Goal: Transaction & Acquisition: Purchase product/service

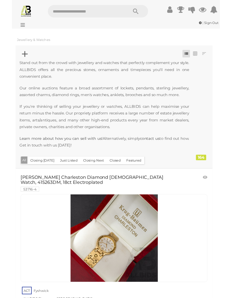
scroll to position [181, 0]
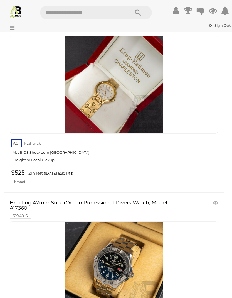
click at [176, 11] on icon at bounding box center [176, 11] width 6 height 10
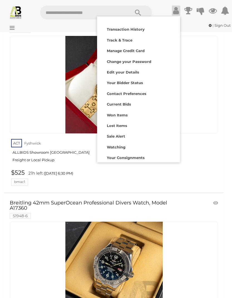
click at [17, 28] on div "| Sign Out | Sign Out" at bounding box center [115, 25] width 229 height 6
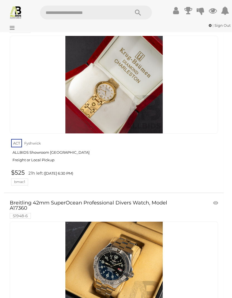
click at [15, 26] on div "| Sign Out | Sign Out" at bounding box center [115, 25] width 229 height 6
click at [16, 26] on div "| Sign Out | Sign Out" at bounding box center [115, 25] width 229 height 6
click at [135, 7] on button "Search" at bounding box center [138, 13] width 28 height 14
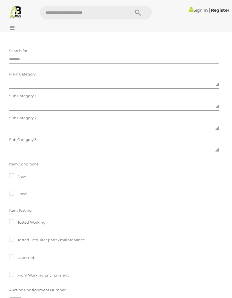
click at [16, 28] on div at bounding box center [116, 26] width 232 height 11
click at [16, 31] on div at bounding box center [116, 26] width 232 height 11
click at [63, 15] on input "text" at bounding box center [82, 13] width 84 height 14
click at [195, 10] on link "Sign In" at bounding box center [198, 10] width 19 height 5
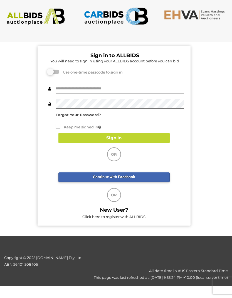
click at [115, 84] on input "text" at bounding box center [120, 89] width 129 height 10
type input "**********"
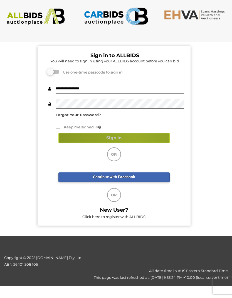
click at [134, 137] on button "Sign In" at bounding box center [113, 138] width 111 height 10
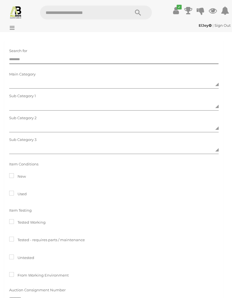
click at [17, 29] on div "ElJey | Sign Out ElJey | Sign Out" at bounding box center [116, 26] width 232 height 11
click at [14, 29] on icon at bounding box center [11, 28] width 8 height 6
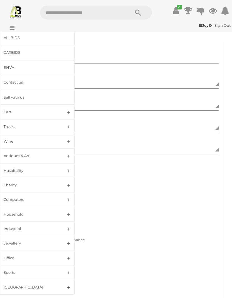
scroll to position [1, 0]
click at [50, 212] on div "Household" at bounding box center [31, 214] width 54 height 6
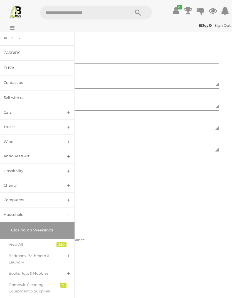
click at [61, 244] on div "330" at bounding box center [61, 244] width 10 height 5
click at [41, 241] on div "View All" at bounding box center [33, 244] width 49 height 6
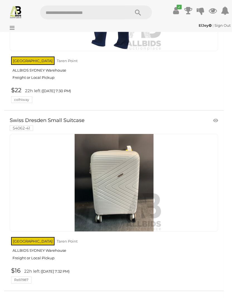
scroll to position [5134, 0]
click at [145, 181] on img at bounding box center [113, 182] width 97 height 97
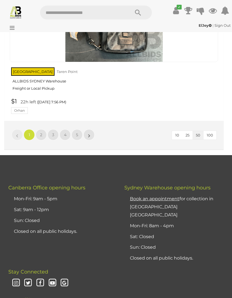
scroll to position [9100, 0]
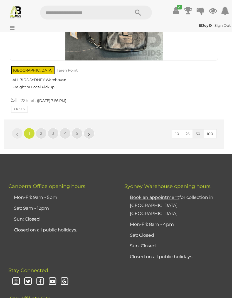
click at [39, 128] on link "2" at bounding box center [41, 133] width 11 height 11
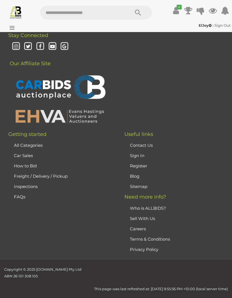
scroll to position [76, 0]
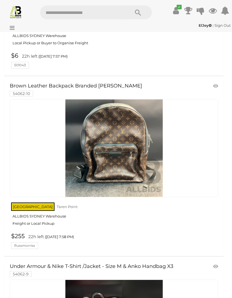
scroll to position [237, 0]
click at [157, 177] on img at bounding box center [113, 147] width 97 height 97
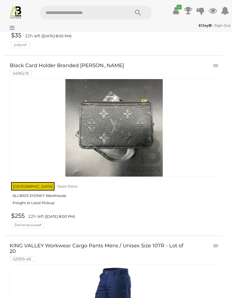
scroll to position [810, 0]
click at [149, 142] on img at bounding box center [113, 127] width 97 height 97
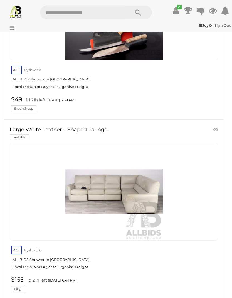
scroll to position [4738, 0]
click at [149, 175] on img at bounding box center [113, 191] width 97 height 97
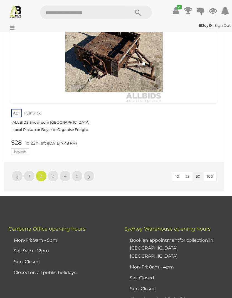
scroll to position [9041, 0]
click at [16, 25] on div at bounding box center [20, 23] width 38 height 3
click at [16, 27] on div "ElJey | Sign Out ElJey | Sign Out" at bounding box center [115, 25] width 229 height 6
click at [16, 28] on div "ElJey | Sign Out ElJey | Sign Out" at bounding box center [115, 25] width 229 height 6
click at [15, 27] on div "ElJey | Sign Out ElJey | Sign Out" at bounding box center [115, 25] width 229 height 6
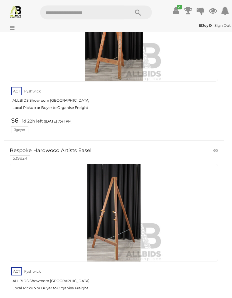
scroll to position [8130, 0]
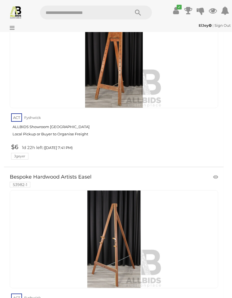
click at [15, 28] on div "ElJey | Sign Out ElJey | Sign Out" at bounding box center [115, 25] width 229 height 6
click at [61, 44] on div at bounding box center [114, 59] width 208 height 98
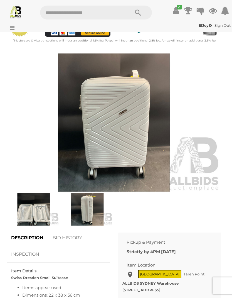
scroll to position [184, 0]
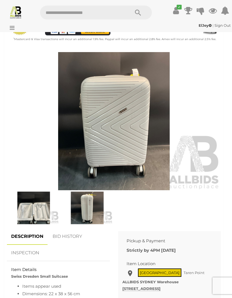
click at [92, 208] on img at bounding box center [87, 207] width 51 height 33
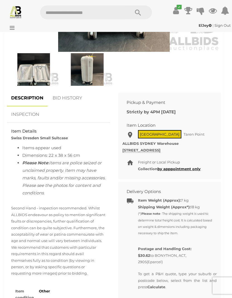
scroll to position [323, 0]
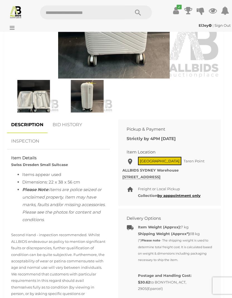
click at [72, 123] on link "BID HISTORY" at bounding box center [67, 125] width 38 height 16
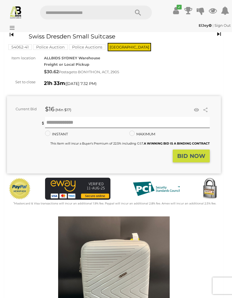
scroll to position [0, 0]
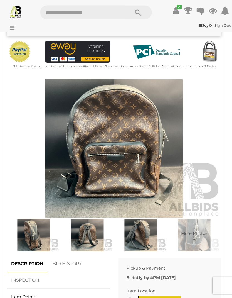
scroll to position [161, 0]
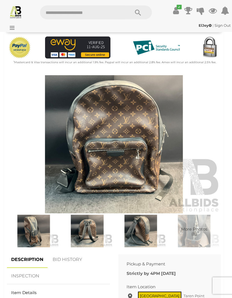
click at [97, 230] on img at bounding box center [87, 231] width 51 height 33
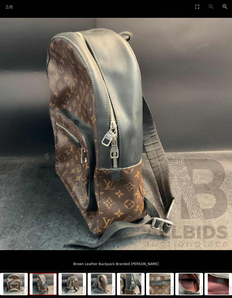
click at [194, 153] on img at bounding box center [116, 134] width 232 height 232
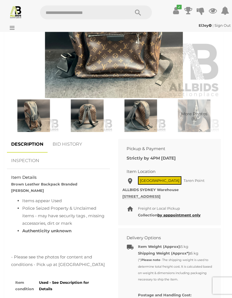
scroll to position [274, 0]
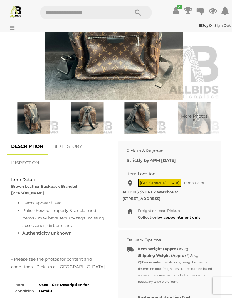
click at [85, 143] on link "BID HISTORY" at bounding box center [67, 146] width 38 height 16
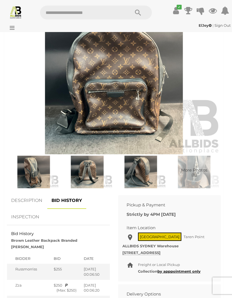
scroll to position [220, 0]
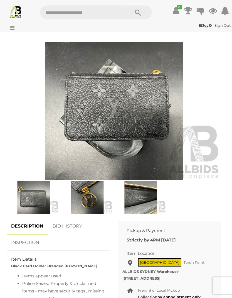
scroll to position [195, 0]
click at [92, 201] on img at bounding box center [87, 197] width 51 height 33
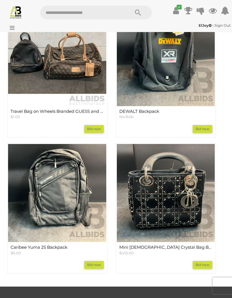
scroll to position [692, 0]
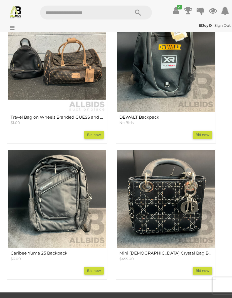
click at [36, 70] on img at bounding box center [57, 63] width 98 height 98
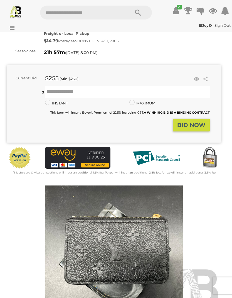
scroll to position [0, 0]
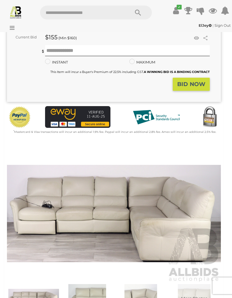
scroll to position [92, 0]
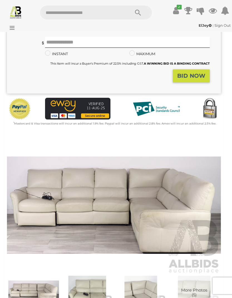
click at [168, 205] on img at bounding box center [114, 205] width 214 height 138
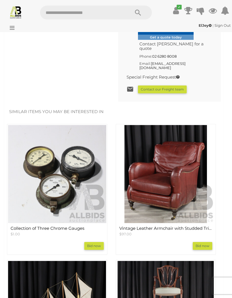
scroll to position [568, 0]
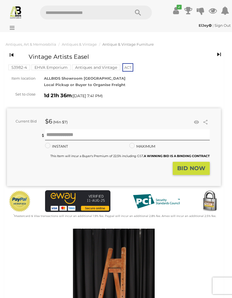
click at [13, 27] on icon at bounding box center [11, 28] width 8 height 6
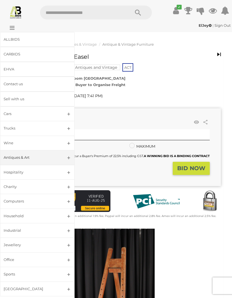
click at [69, 242] on link "Jewellery" at bounding box center [37, 244] width 75 height 15
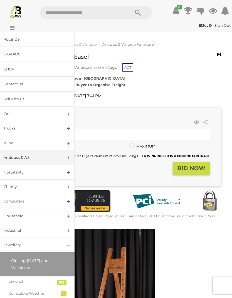
click at [60, 278] on link "View All" at bounding box center [37, 281] width 75 height 11
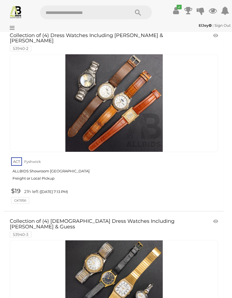
scroll to position [7557, 0]
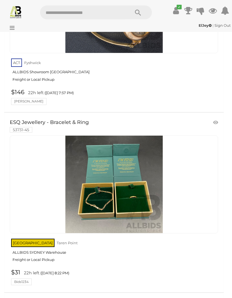
scroll to position [5751, 0]
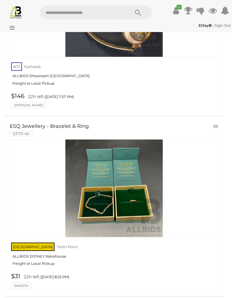
click at [92, 165] on img at bounding box center [113, 187] width 97 height 97
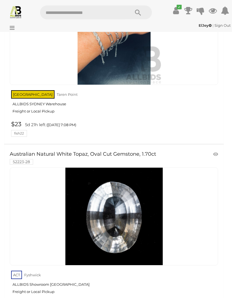
scroll to position [6821, 0]
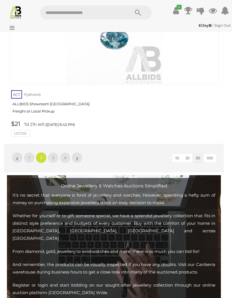
click at [56, 152] on link "3" at bounding box center [53, 157] width 11 height 11
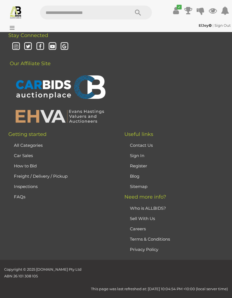
scroll to position [131, 0]
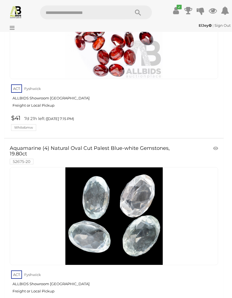
scroll to position [6018, 0]
click at [14, 26] on icon at bounding box center [11, 28] width 8 height 6
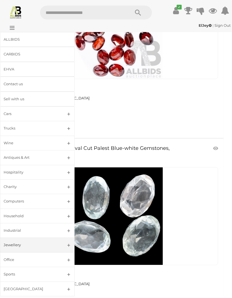
click at [72, 201] on link "Computers" at bounding box center [37, 201] width 75 height 15
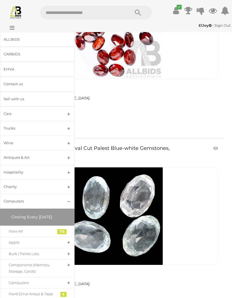
click at [65, 231] on div "173" at bounding box center [61, 231] width 9 height 5
click at [63, 231] on div "173" at bounding box center [61, 231] width 9 height 5
click at [56, 230] on div "View All" at bounding box center [33, 230] width 49 height 6
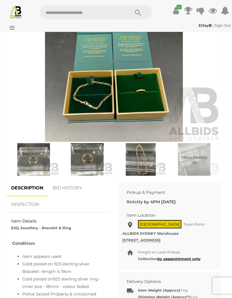
scroll to position [233, 0]
click at [60, 190] on link "BID HISTORY" at bounding box center [67, 188] width 38 height 16
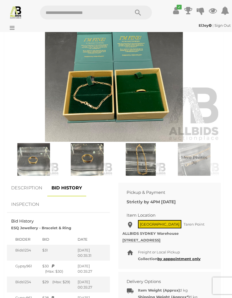
click at [22, 188] on link "DESCRIPTION" at bounding box center [27, 188] width 40 height 16
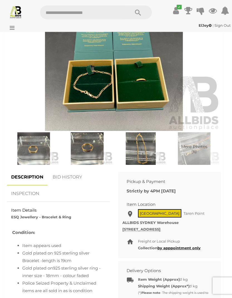
scroll to position [244, 0]
click at [189, 142] on img at bounding box center [194, 148] width 51 height 33
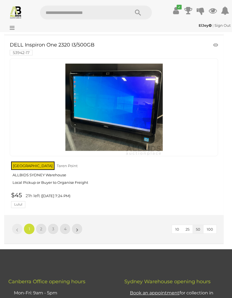
scroll to position [9089, 0]
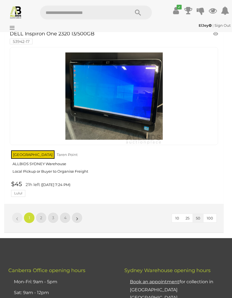
click at [45, 212] on link "2" at bounding box center [41, 217] width 11 height 11
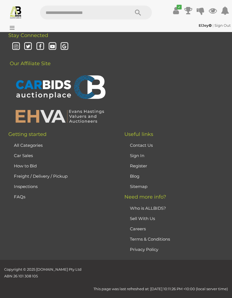
scroll to position [88, 0]
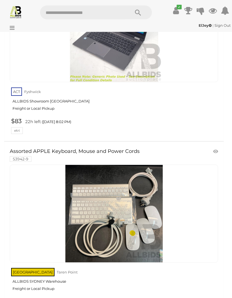
scroll to position [8037, 0]
click at [147, 193] on img at bounding box center [113, 213] width 97 height 97
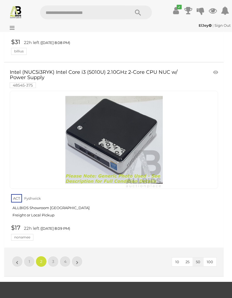
scroll to position [9032, 0]
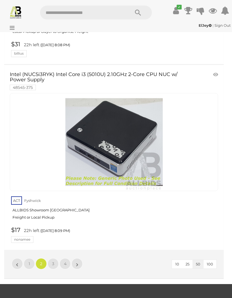
click at [56, 258] on link "3" at bounding box center [53, 263] width 11 height 11
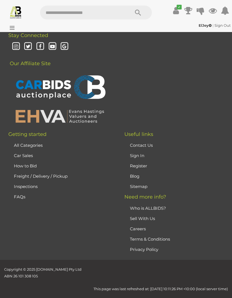
scroll to position [88, 0]
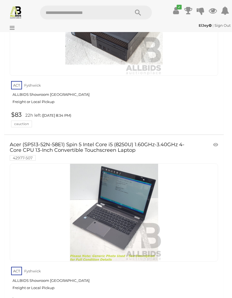
scroll to position [4222, 0]
click at [13, 30] on icon at bounding box center [11, 28] width 8 height 6
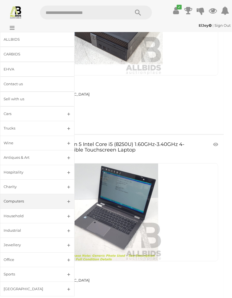
click at [69, 213] on link "Household" at bounding box center [37, 215] width 75 height 15
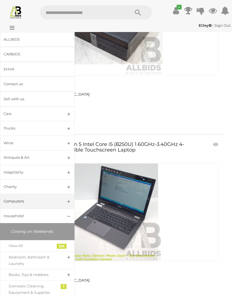
click at [64, 230] on link "Closing on Weekends" at bounding box center [37, 231] width 69 height 11
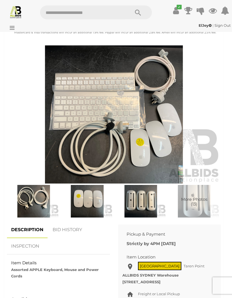
scroll to position [191, 0]
click at [148, 201] on img at bounding box center [140, 201] width 51 height 33
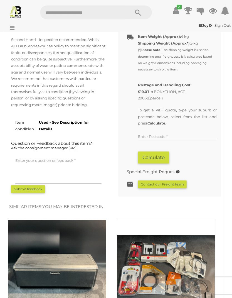
scroll to position [477, 0]
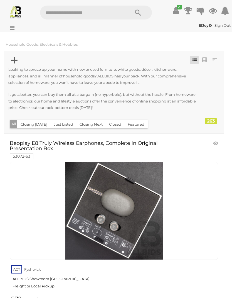
click at [12, 31] on div "ElJey | Sign Out ElJey | Sign Out" at bounding box center [116, 26] width 232 height 11
click at [15, 27] on div "ElJey | Sign Out ElJey | Sign Out" at bounding box center [115, 25] width 229 height 6
click at [13, 31] on div "ElJey | Sign Out ElJey | Sign Out" at bounding box center [116, 26] width 232 height 11
click at [15, 24] on div at bounding box center [20, 23] width 38 height 3
click at [14, 31] on div "ElJey | Sign Out ElJey | Sign Out" at bounding box center [116, 26] width 232 height 11
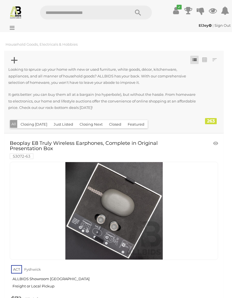
click at [14, 29] on icon at bounding box center [11, 28] width 8 height 6
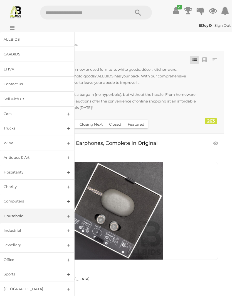
click at [16, 34] on link "ALLBIDS" at bounding box center [37, 39] width 75 height 15
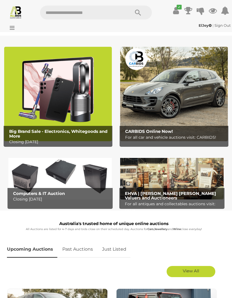
click at [15, 31] on div "ElJey | Sign Out ElJey | Sign Out" at bounding box center [116, 26] width 232 height 11
click at [15, 30] on div "ElJey | Sign Out ElJey | Sign Out" at bounding box center [116, 26] width 232 height 11
click at [12, 32] on div "ElJey | Sign Out ElJey | Sign Out" at bounding box center [116, 26] width 232 height 11
click at [12, 29] on icon at bounding box center [11, 28] width 8 height 6
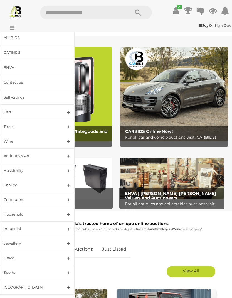
scroll to position [1, 0]
click at [68, 169] on link "Hospitality" at bounding box center [37, 170] width 75 height 15
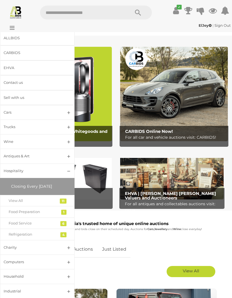
click at [69, 172] on link "Hospitality" at bounding box center [37, 170] width 75 height 15
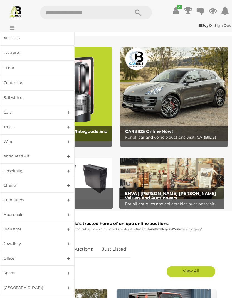
click at [70, 229] on link "Industrial" at bounding box center [37, 228] width 75 height 15
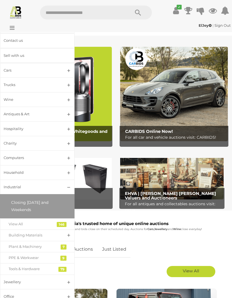
scroll to position [61, 0]
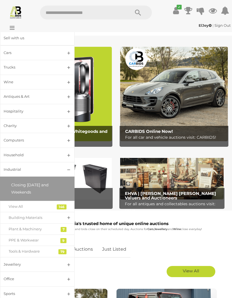
click at [61, 202] on link "View All" at bounding box center [37, 206] width 75 height 11
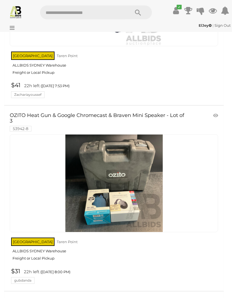
scroll to position [5507, 0]
